Goal: Information Seeking & Learning: Learn about a topic

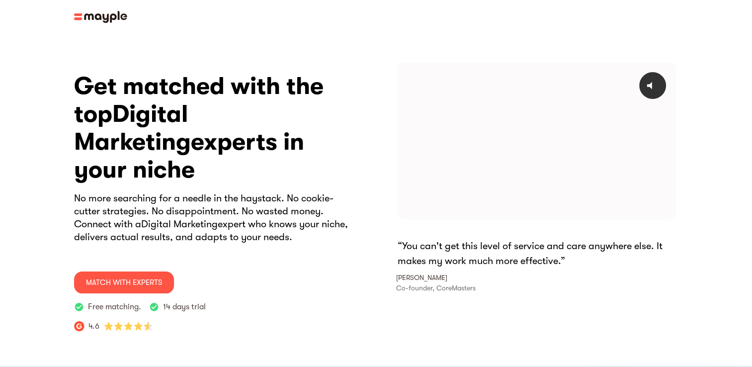
click at [78, 15] on img at bounding box center [100, 17] width 53 height 12
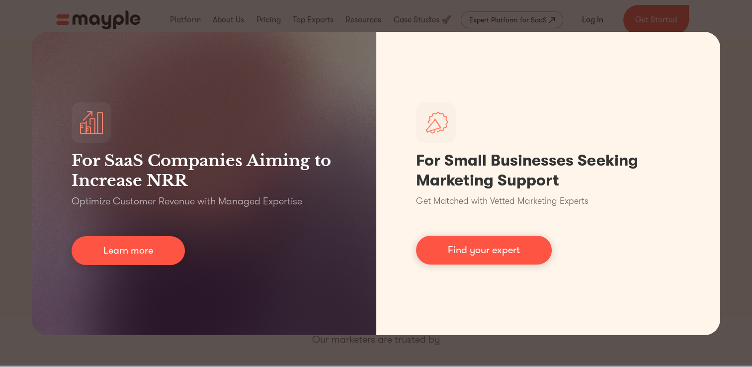
click at [179, 19] on div "For SaaS Companies Aiming to Increase NRR Optimize Customer Revenue with Manage…" at bounding box center [376, 183] width 752 height 367
click at [706, 20] on div "For SaaS Companies Aiming to Increase NRR Optimize Customer Revenue with Manage…" at bounding box center [376, 183] width 752 height 367
click at [0, 183] on html "By continuing to use this site you agree to our Cookie Policy Got it Join us LI…" at bounding box center [376, 183] width 752 height 367
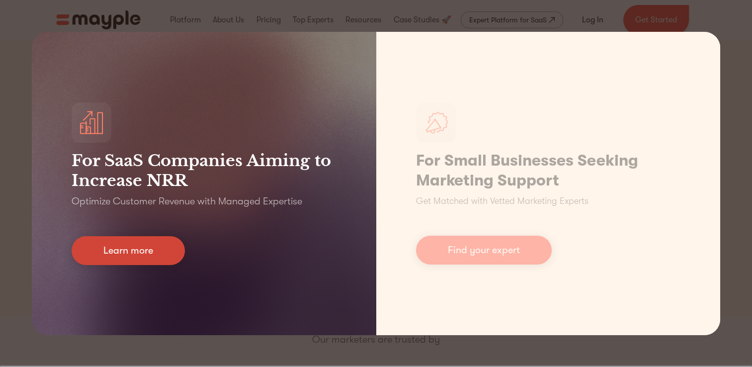
click at [141, 246] on link "Learn more" at bounding box center [128, 250] width 113 height 29
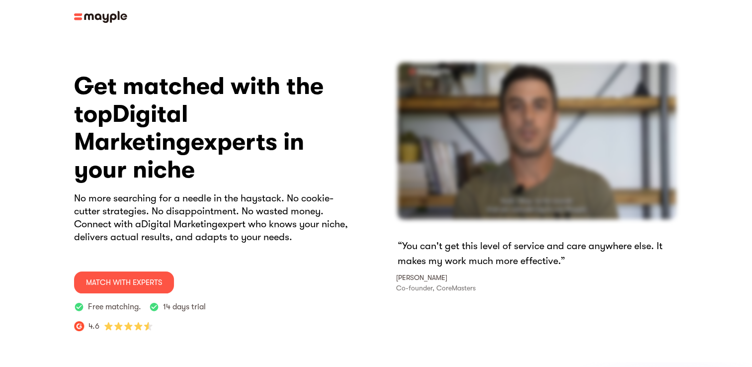
click at [184, 137] on h3 "Get matched with the top Digital Marketing experts in your niche" at bounding box center [215, 128] width 282 height 111
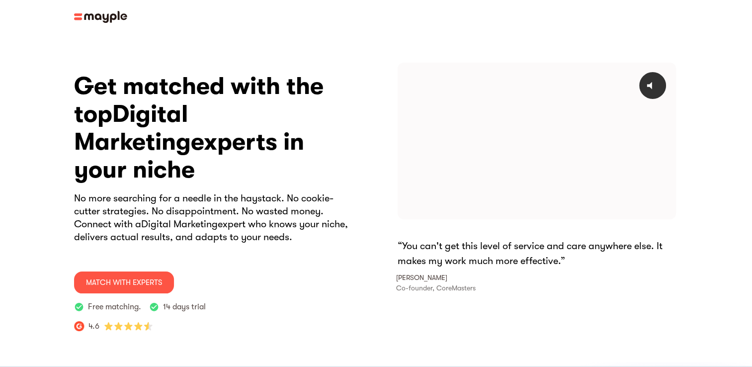
click at [78, 17] on img at bounding box center [100, 17] width 53 height 12
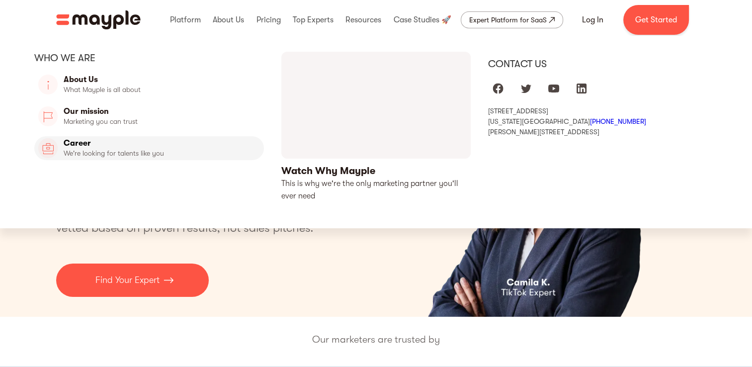
click at [85, 144] on link "Career" at bounding box center [149, 148] width 230 height 24
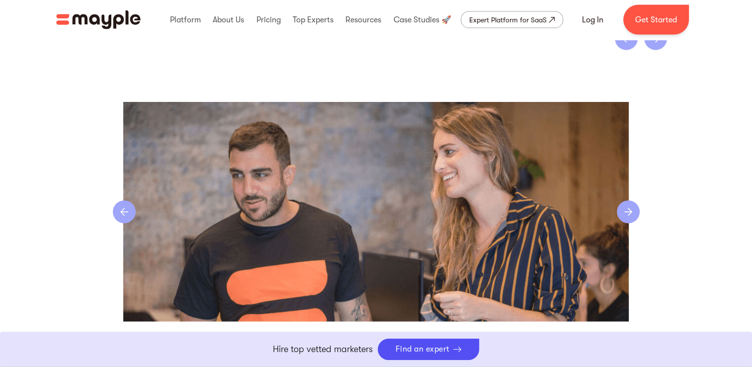
scroll to position [2089, 0]
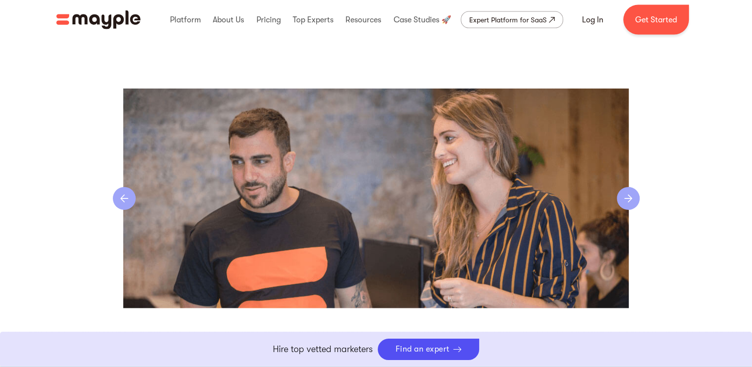
click at [628, 196] on div "next slide" at bounding box center [628, 198] width 23 height 23
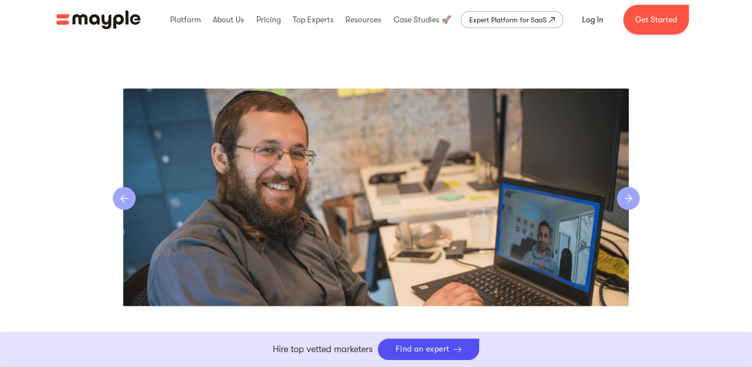
click at [628, 196] on div "next slide" at bounding box center [628, 198] width 23 height 23
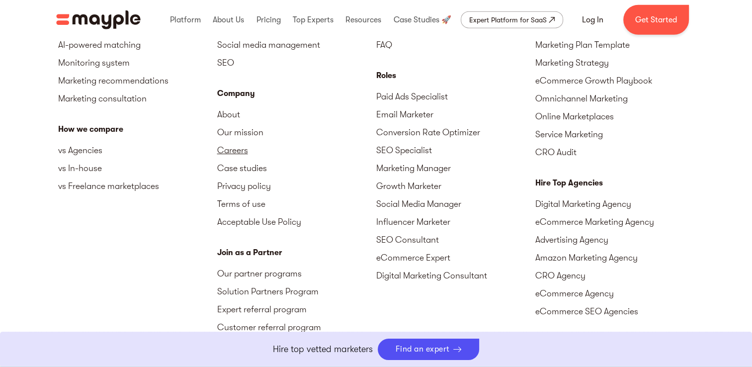
scroll to position [2536, 0]
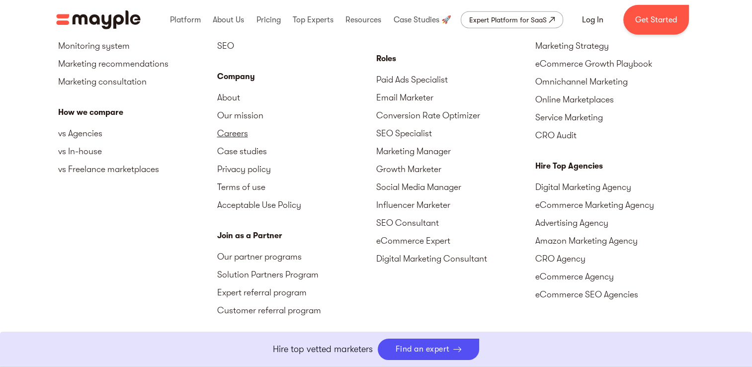
click at [238, 138] on link "Careers" at bounding box center [296, 133] width 159 height 18
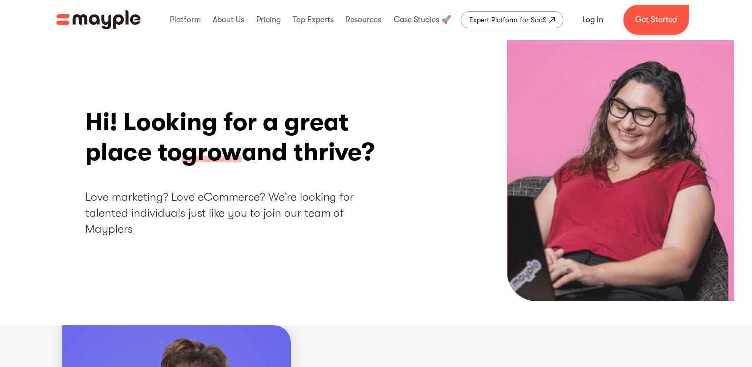
click at [238, 138] on span "grow" at bounding box center [212, 152] width 60 height 31
click at [231, 155] on span "grow" at bounding box center [212, 152] width 60 height 31
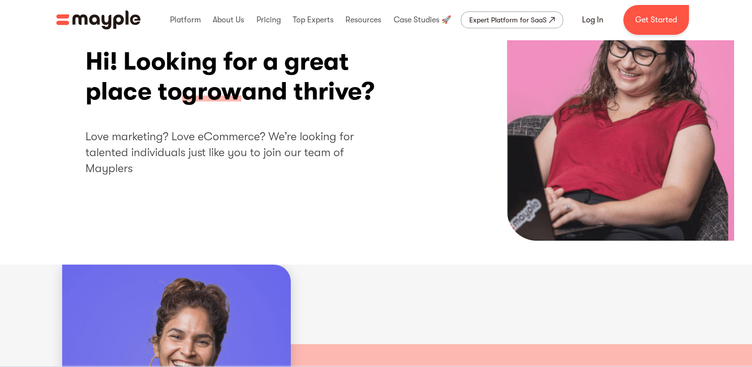
scroll to position [249, 0]
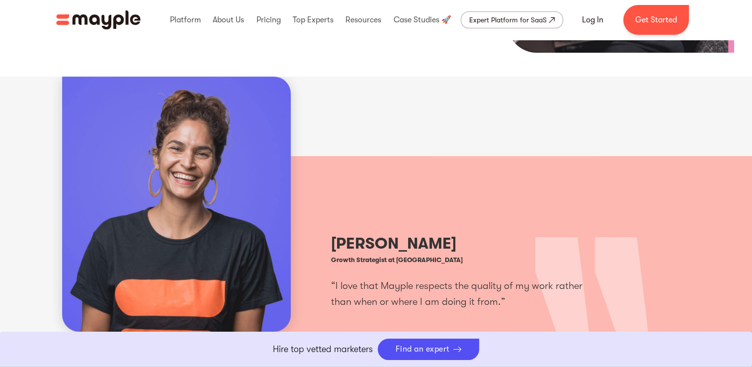
click at [233, 163] on img at bounding box center [176, 205] width 229 height 256
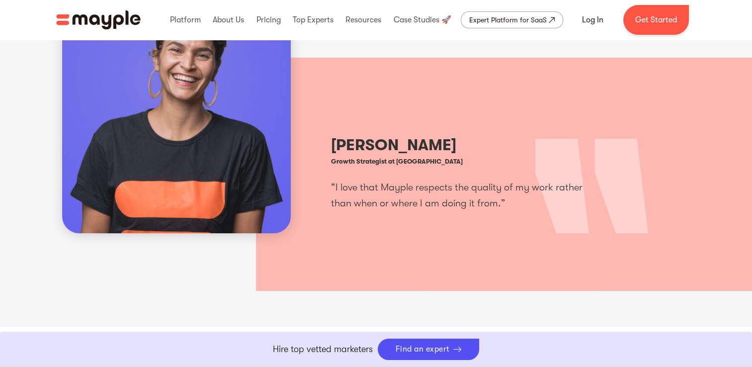
scroll to position [398, 0]
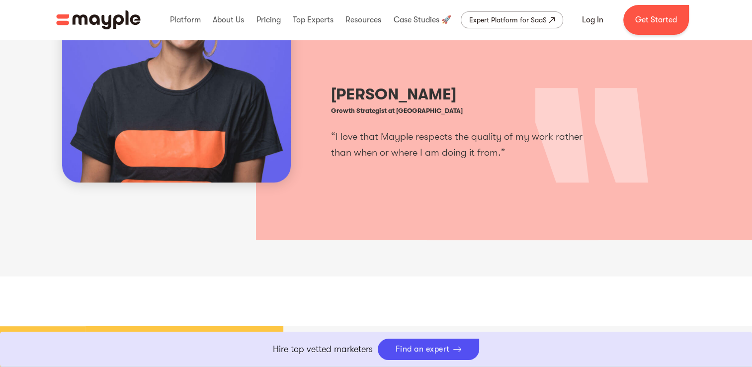
click at [401, 145] on p "“I love that Mayple respects the quality of my work rather than when or where I…" at bounding box center [465, 145] width 268 height 32
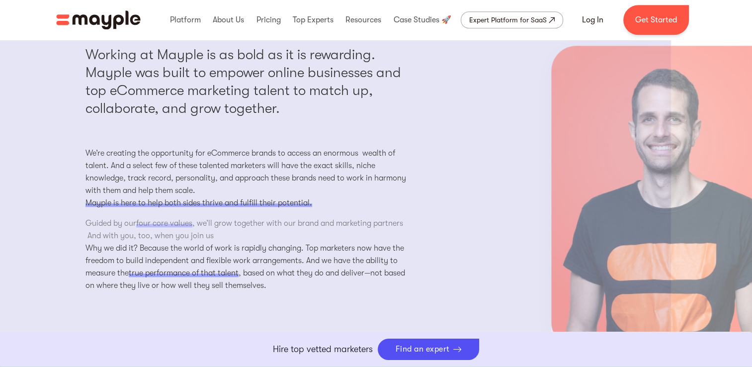
scroll to position [895, 0]
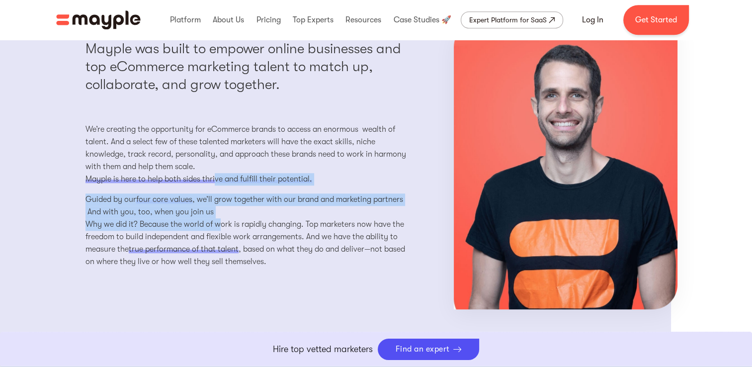
drag, startPoint x: 215, startPoint y: 181, endPoint x: 217, endPoint y: 225, distance: 44.3
click at [217, 225] on div "Working at Mayple is as bold as it is rewarding. Mayple was built to empower on…" at bounding box center [248, 149] width 324 height 254
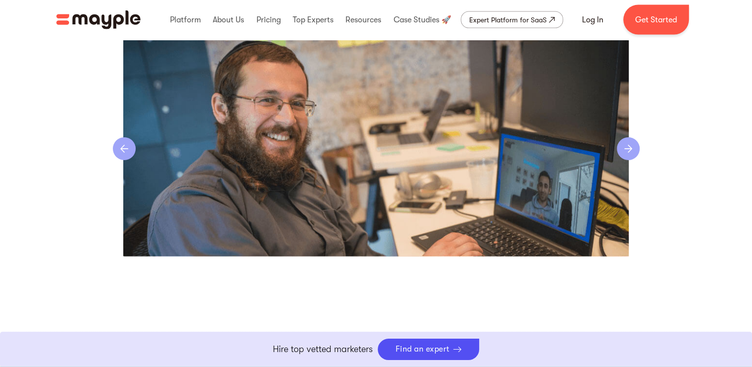
scroll to position [2387, 0]
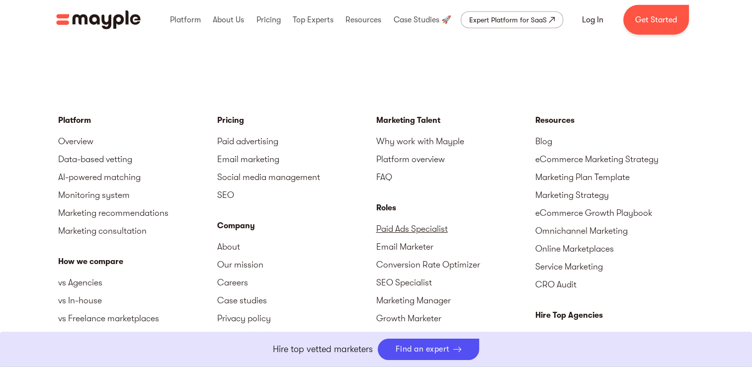
click at [399, 224] on link "Paid Ads Specialist" at bounding box center [455, 229] width 159 height 18
